Goal: Task Accomplishment & Management: Manage account settings

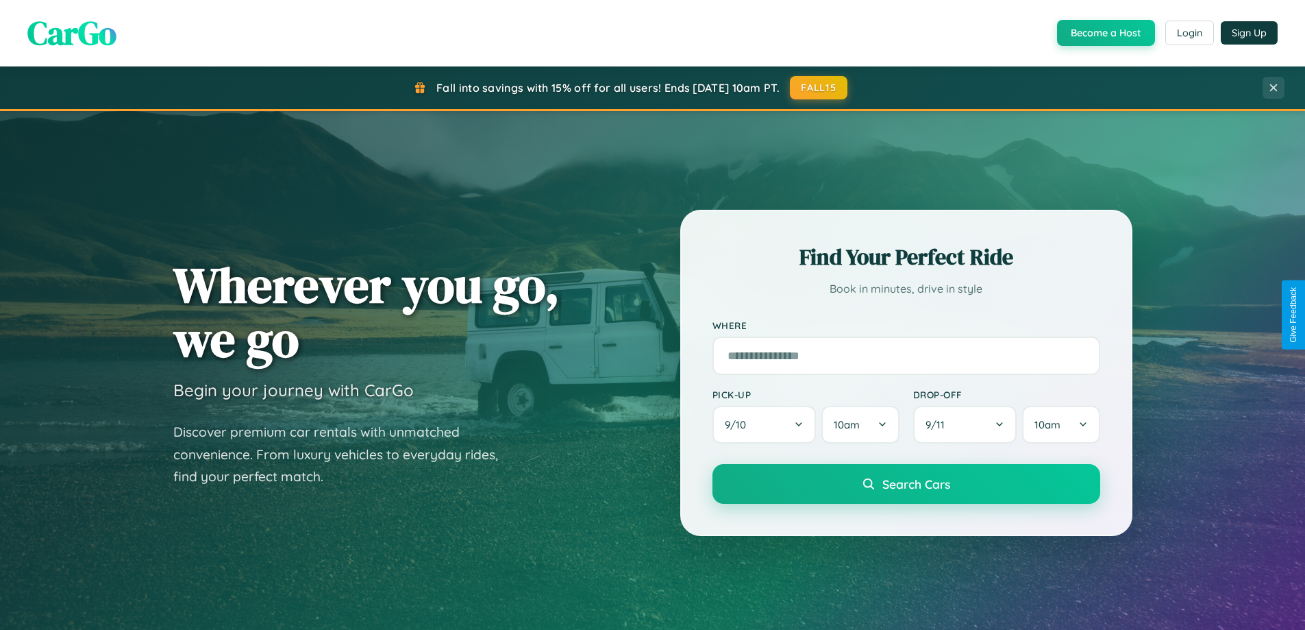
scroll to position [2636, 0]
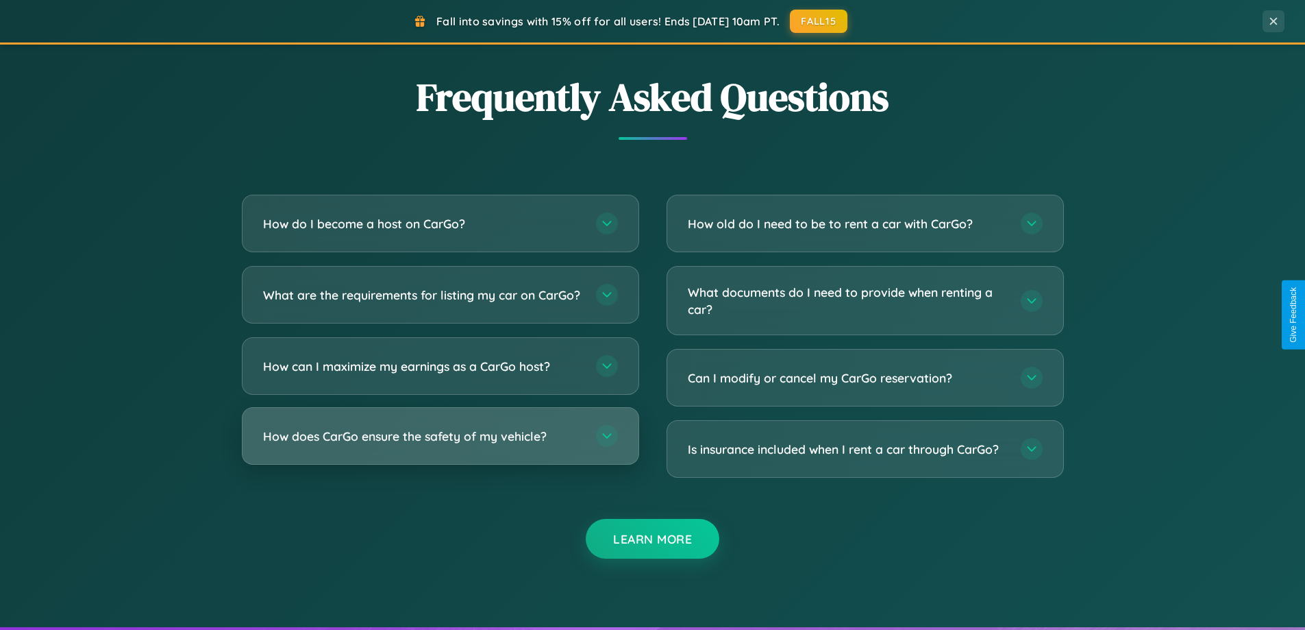
click at [440, 445] on h3 "How does CarGo ensure the safety of my vehicle?" at bounding box center [422, 436] width 319 height 17
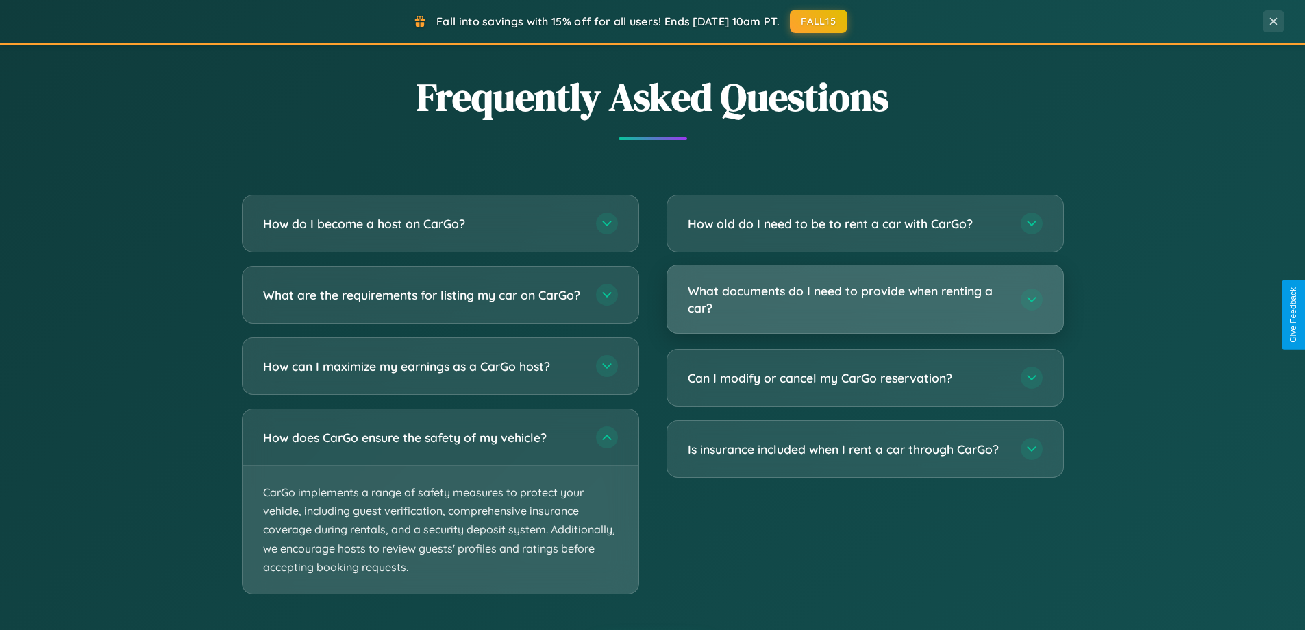
click at [865, 299] on h3 "What documents do I need to provide when renting a car?" at bounding box center [847, 299] width 319 height 34
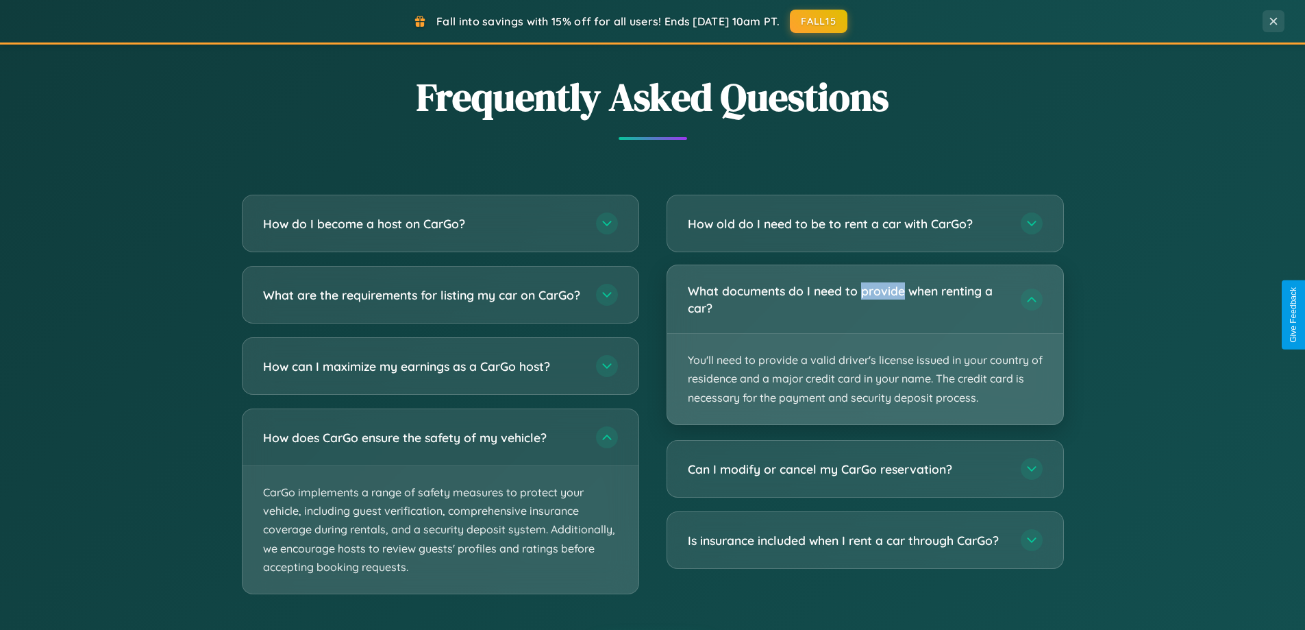
click at [865, 344] on p "You'll need to provide a valid driver's license issued in your country of resid…" at bounding box center [865, 379] width 396 height 90
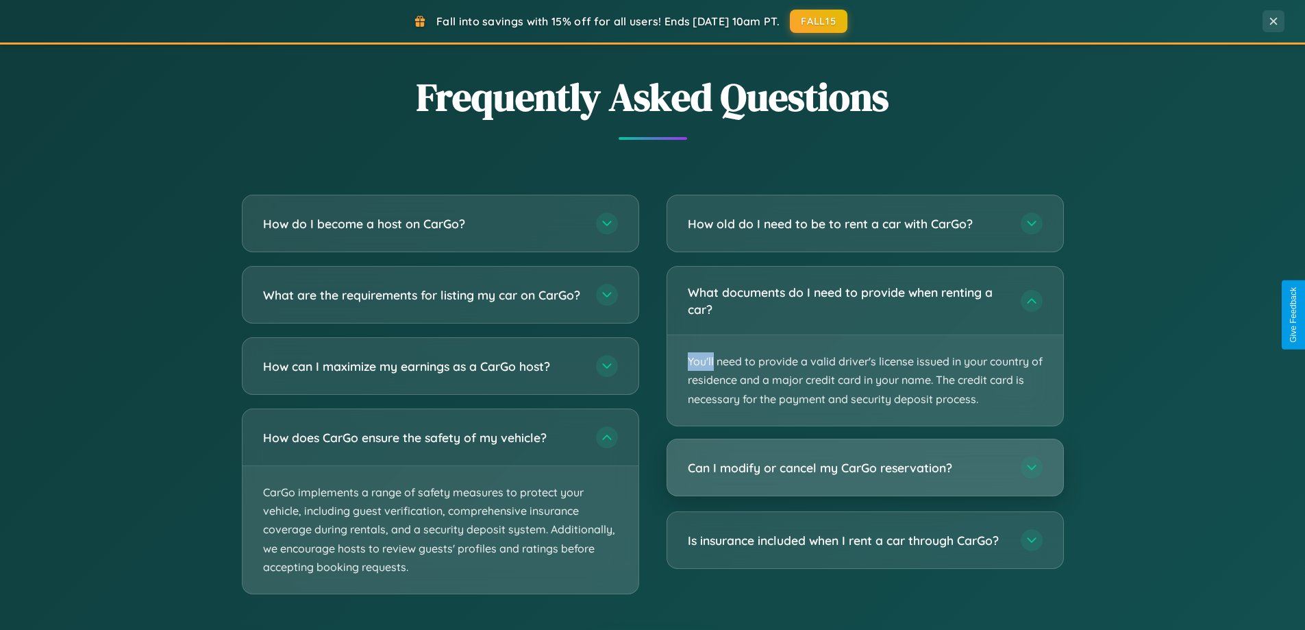
click at [865, 467] on h3 "Can I modify or cancel my CarGo reservation?" at bounding box center [847, 467] width 319 height 17
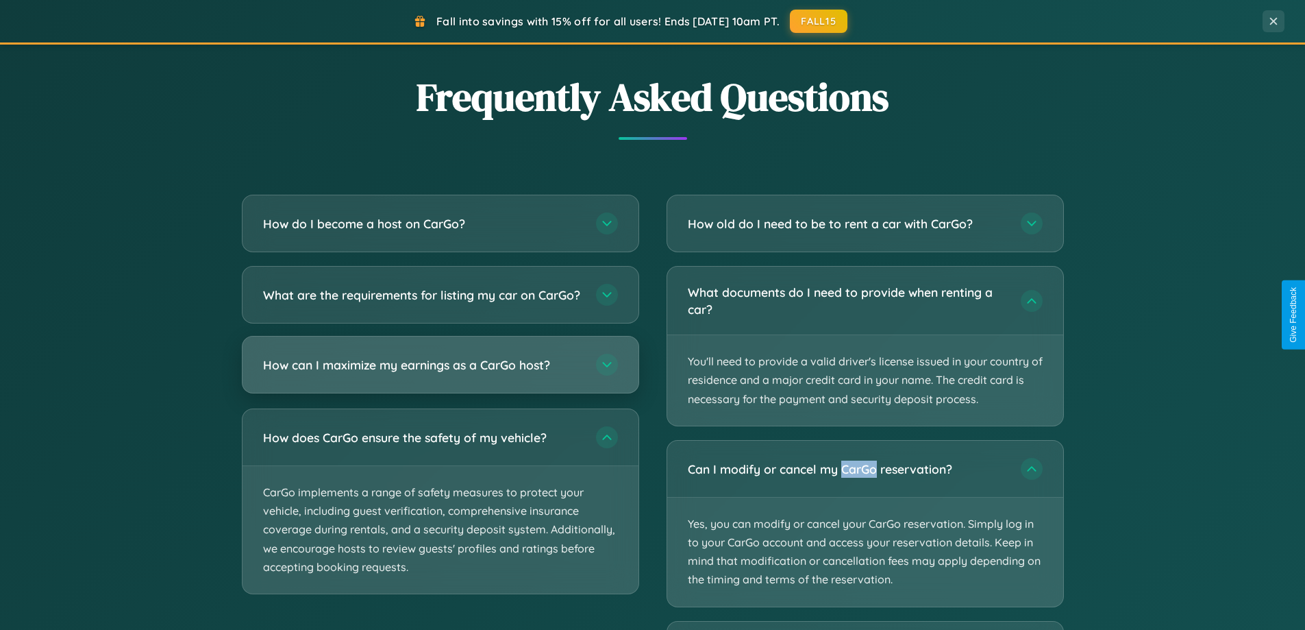
click at [440, 373] on h3 "How can I maximize my earnings as a CarGo host?" at bounding box center [422, 364] width 319 height 17
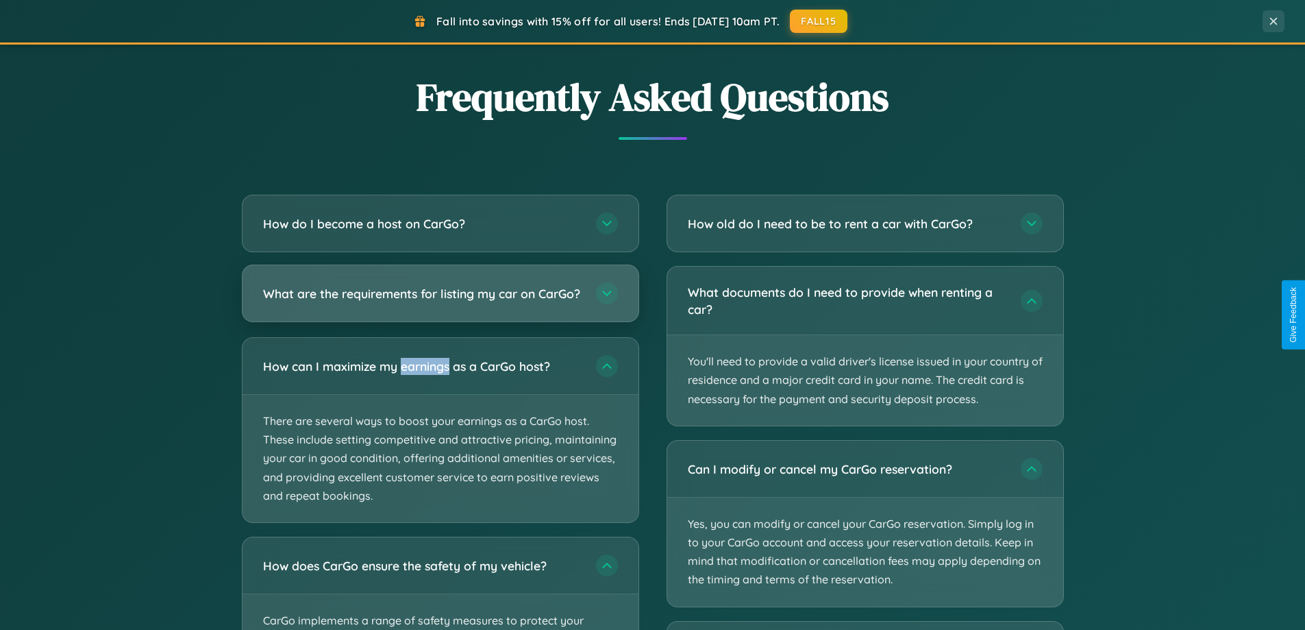
click at [440, 299] on h3 "What are the requirements for listing my car on CarGo?" at bounding box center [422, 293] width 319 height 17
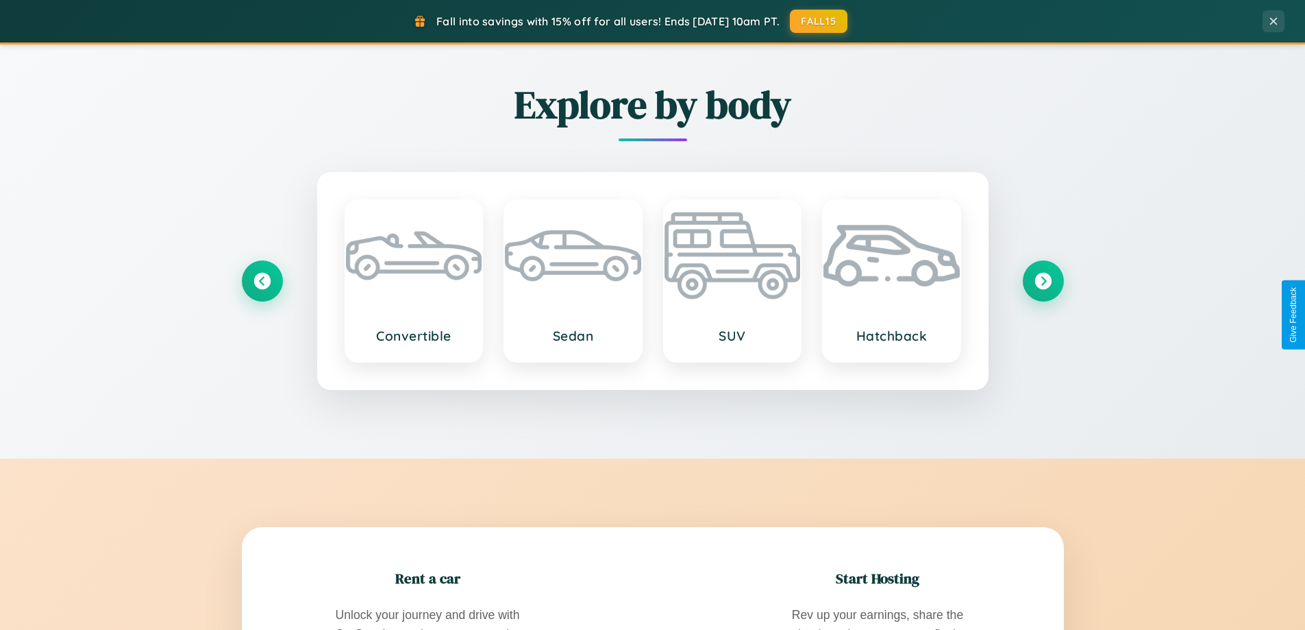
scroll to position [0, 0]
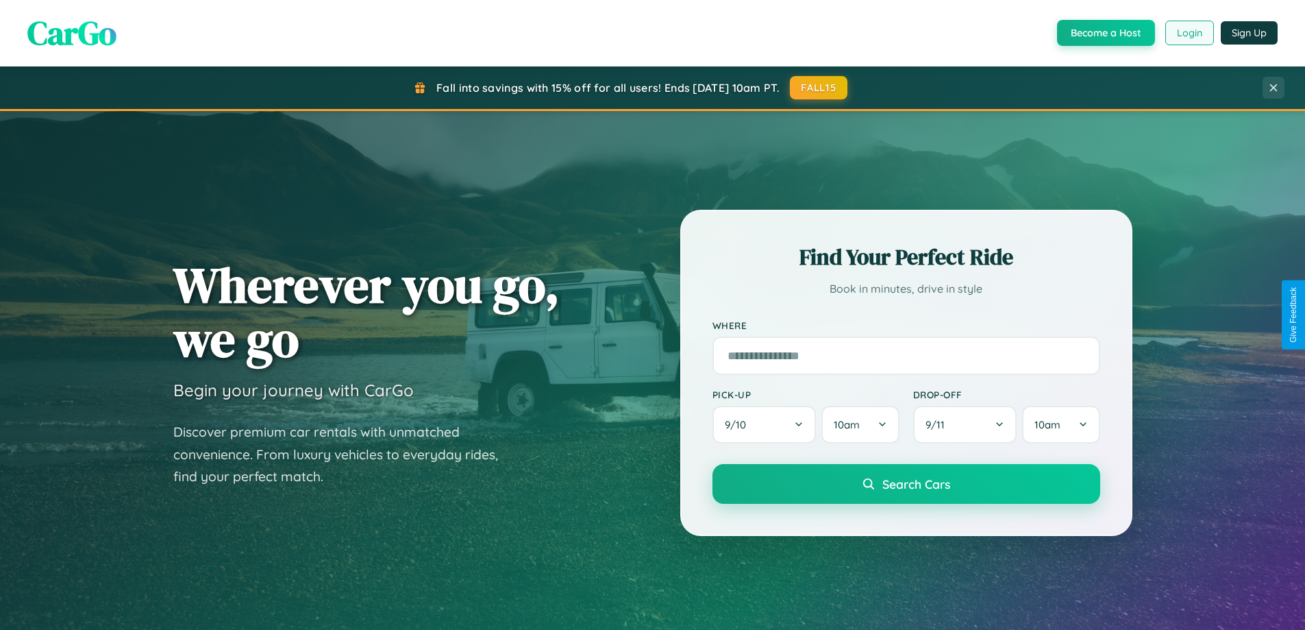
click at [1189, 33] on button "Login" at bounding box center [1189, 33] width 49 height 25
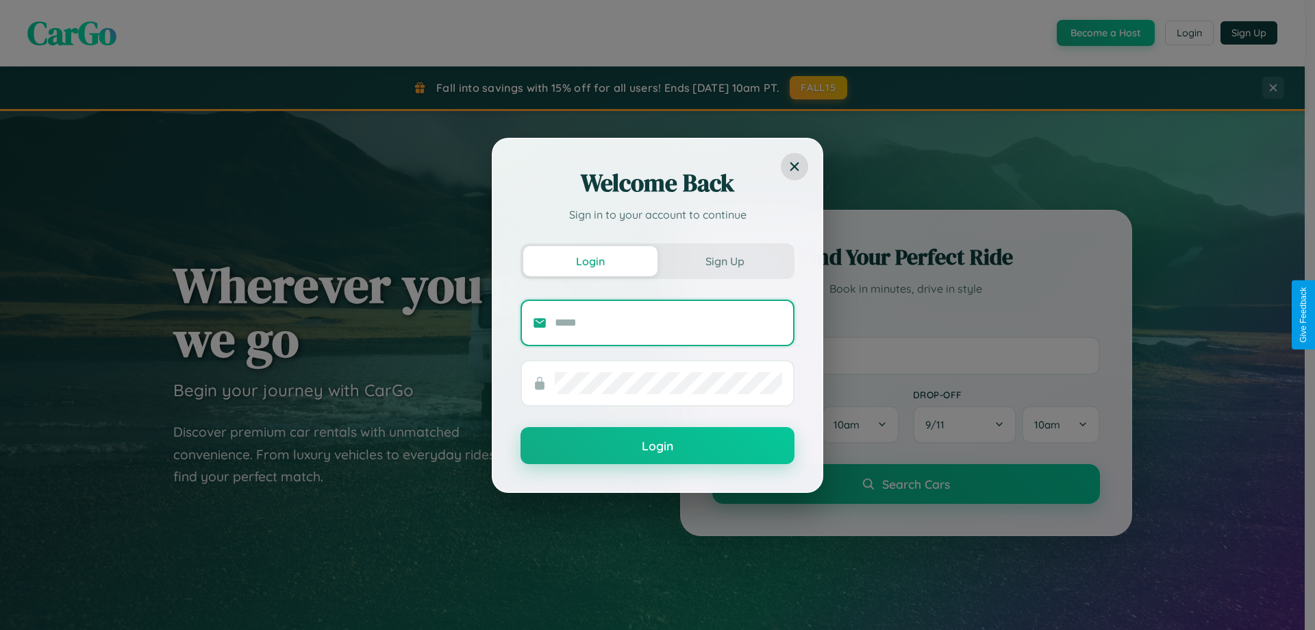
click at [669, 322] on input "text" at bounding box center [668, 323] width 227 height 22
type input "**********"
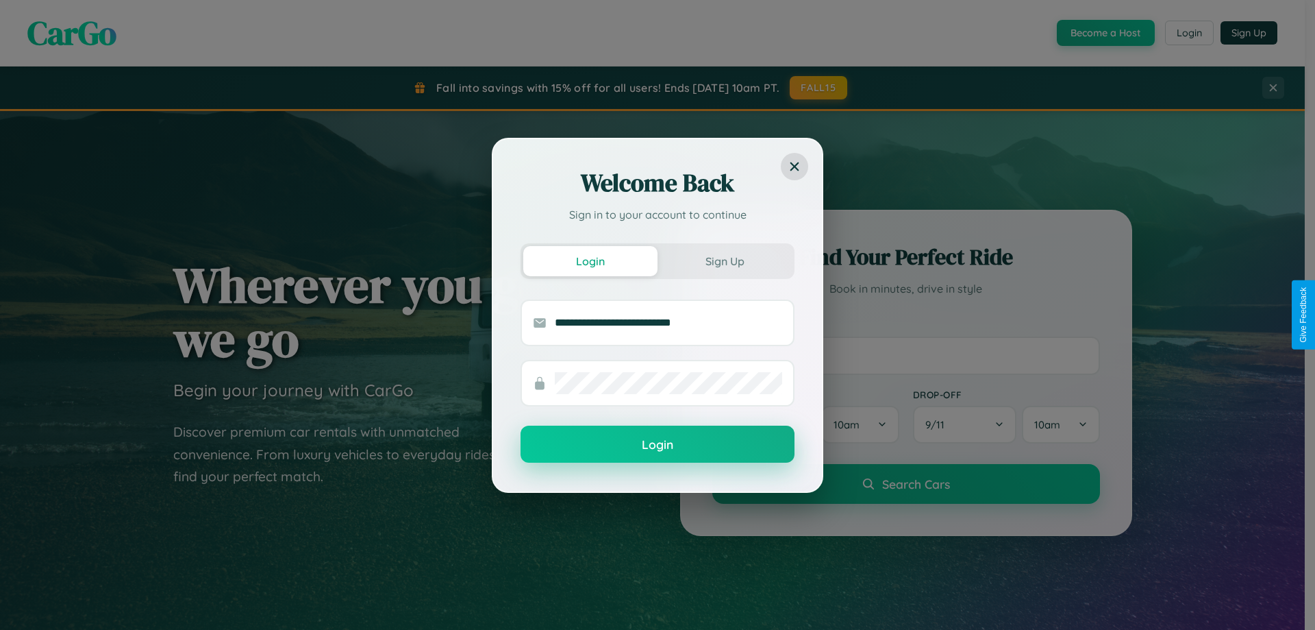
click at [658, 445] on button "Login" at bounding box center [658, 443] width 274 height 37
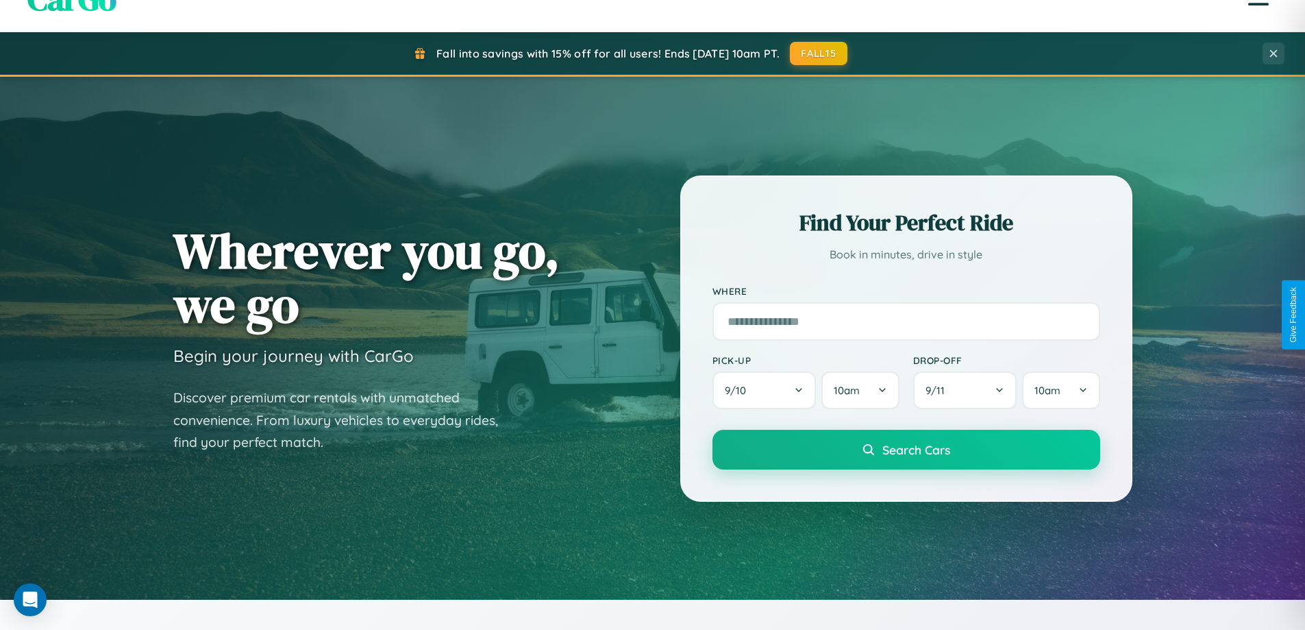
scroll to position [943, 0]
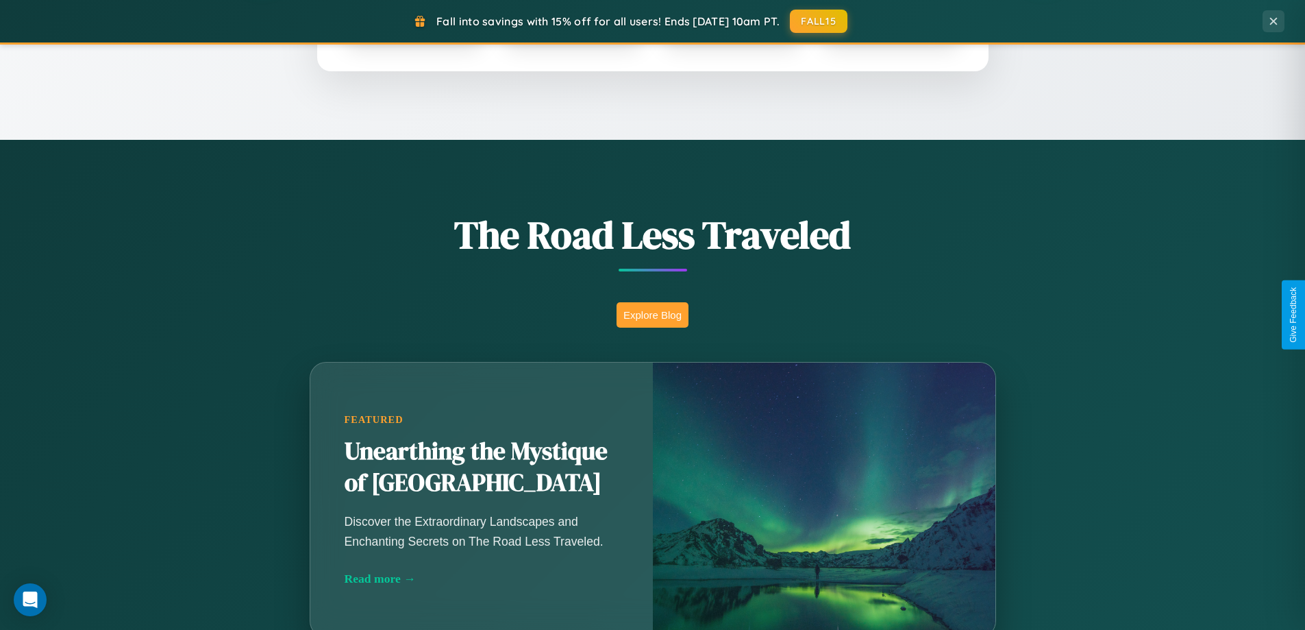
click at [652, 314] on button "Explore Blog" at bounding box center [653, 314] width 72 height 25
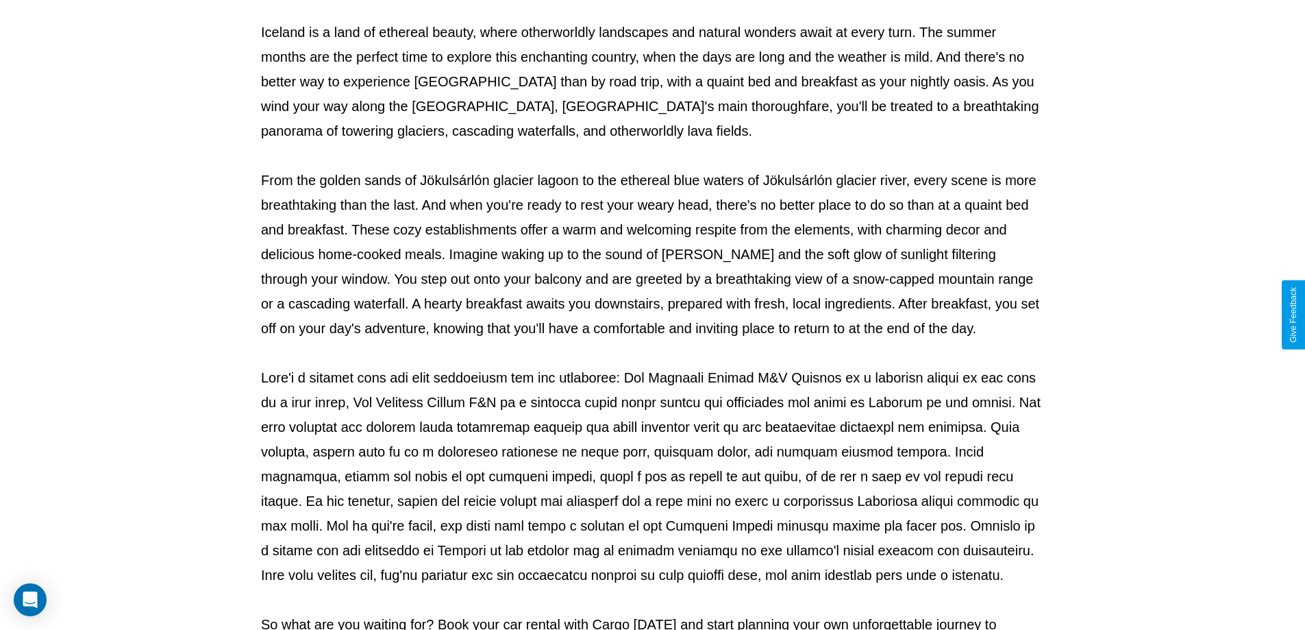
scroll to position [443, 0]
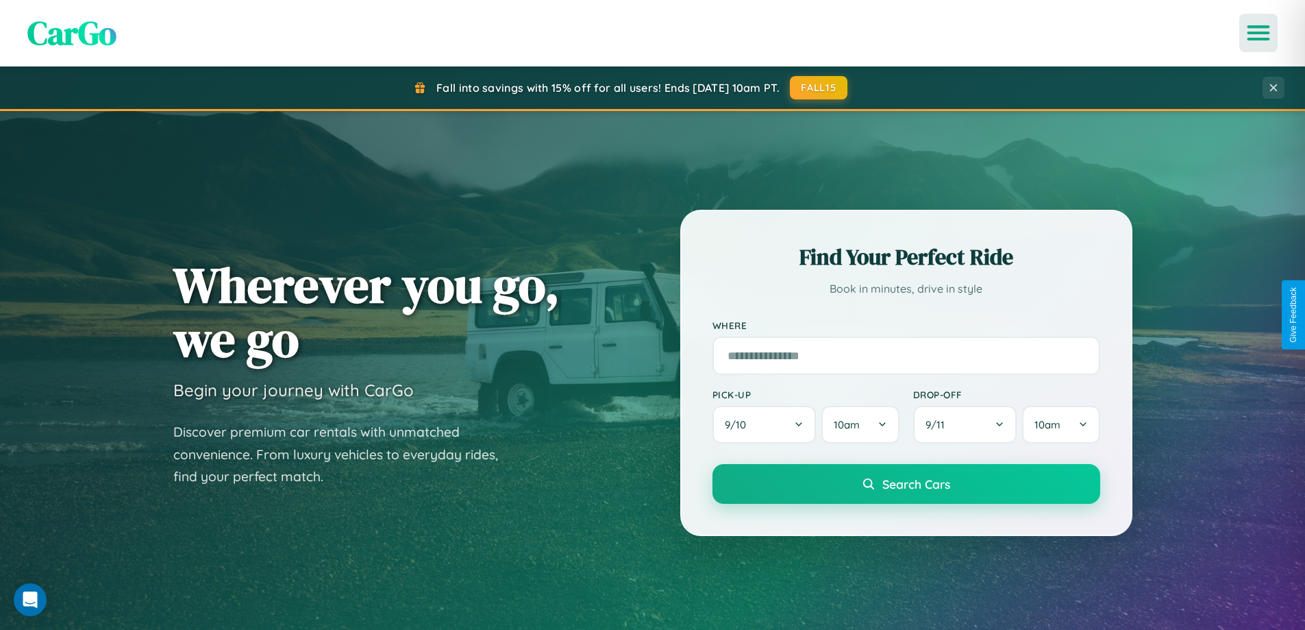
click at [1259, 33] on icon "Open menu" at bounding box center [1259, 33] width 20 height 12
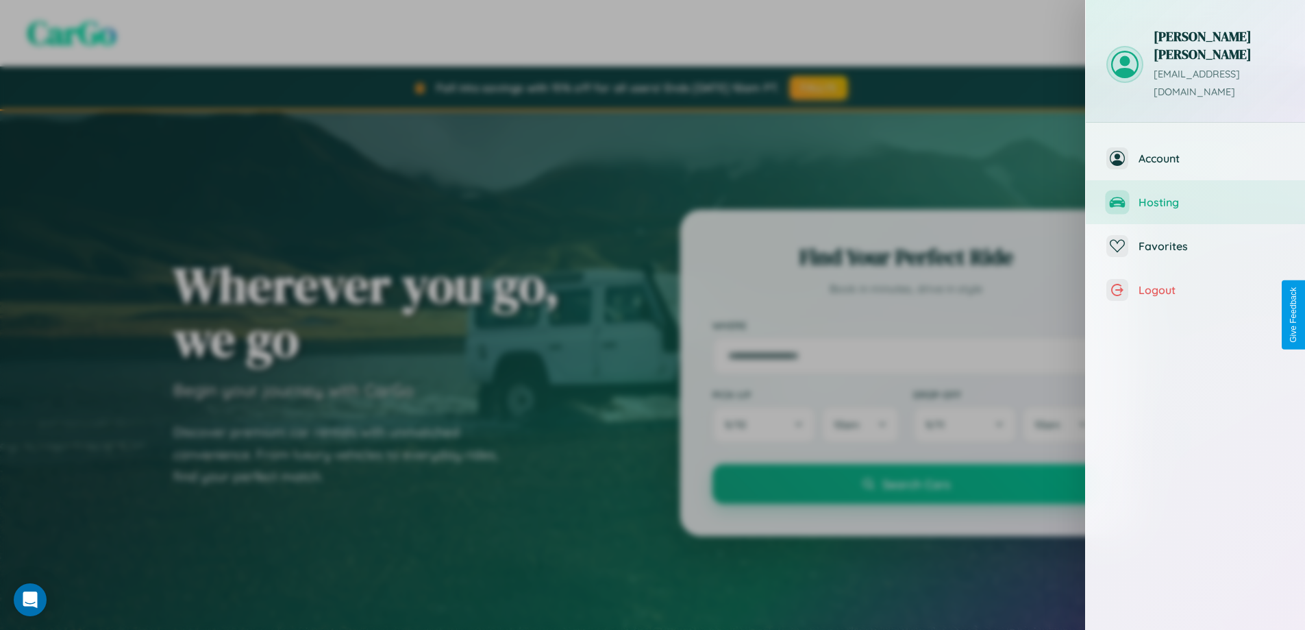
click at [1195, 195] on span "Hosting" at bounding box center [1212, 202] width 146 height 14
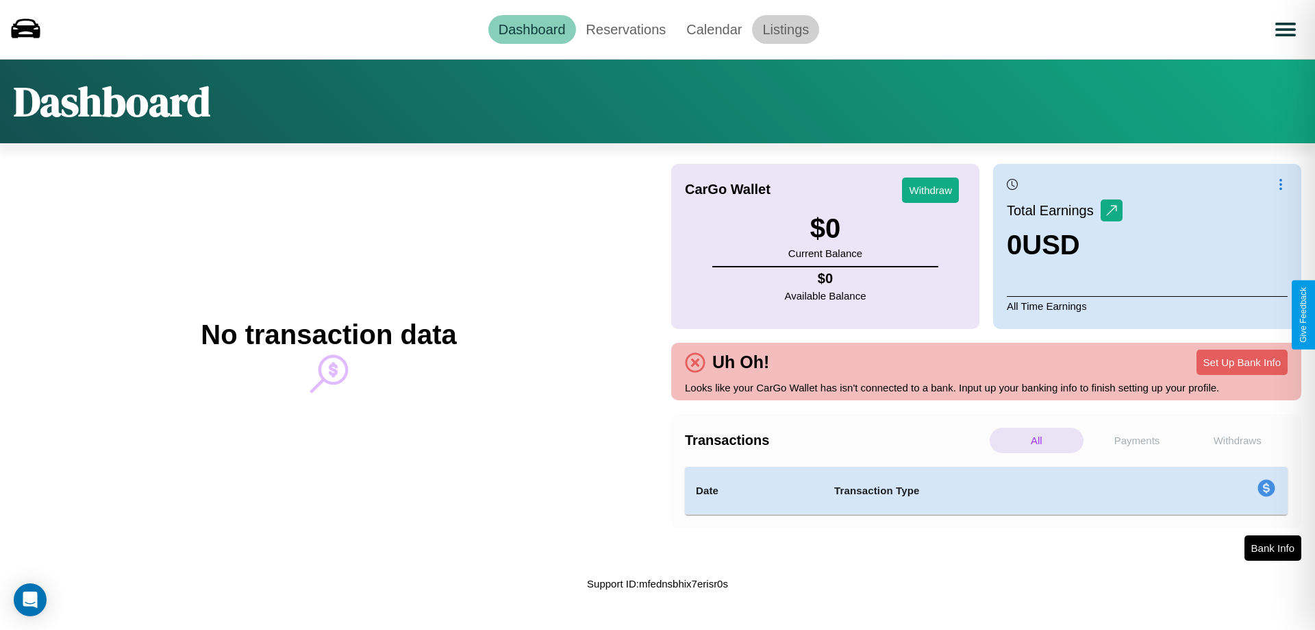
click at [786, 29] on link "Listings" at bounding box center [785, 29] width 67 height 29
